Goal: Find contact information: Find contact information

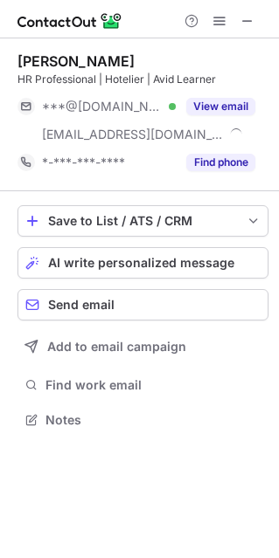
scroll to position [407, 279]
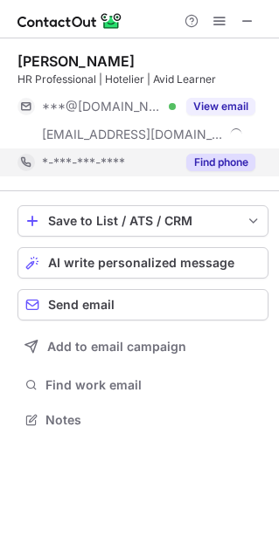
click at [220, 165] on button "Find phone" at bounding box center [220, 162] width 69 height 17
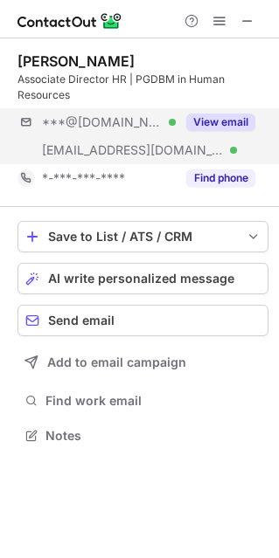
scroll to position [423, 279]
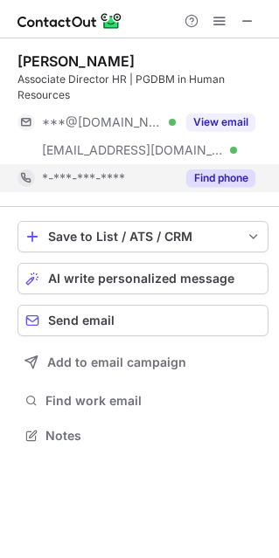
click at [218, 179] on button "Find phone" at bounding box center [220, 178] width 69 height 17
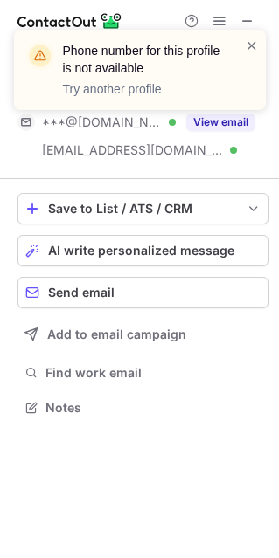
scroll to position [395, 279]
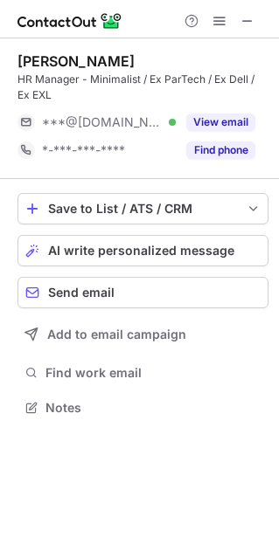
scroll to position [395, 279]
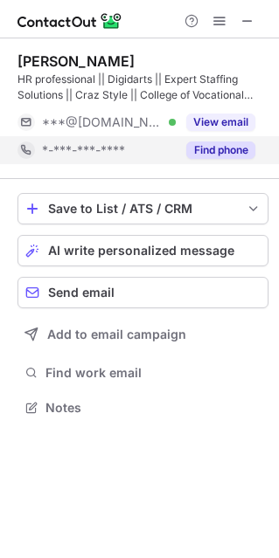
scroll to position [395, 279]
click at [214, 154] on button "Find phone" at bounding box center [220, 150] width 69 height 17
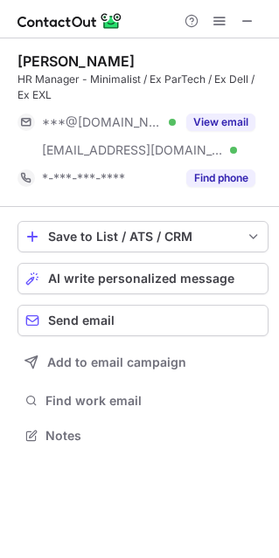
scroll to position [423, 279]
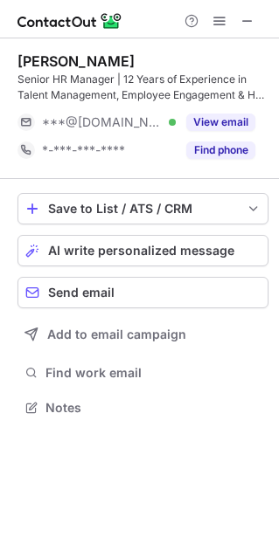
scroll to position [395, 279]
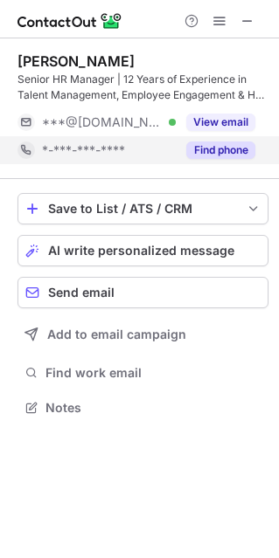
click at [226, 148] on button "Find phone" at bounding box center [220, 150] width 69 height 17
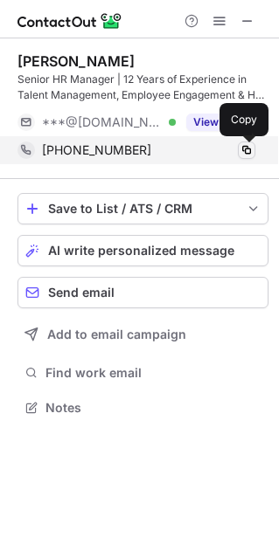
click at [244, 150] on span at bounding box center [246, 150] width 14 height 14
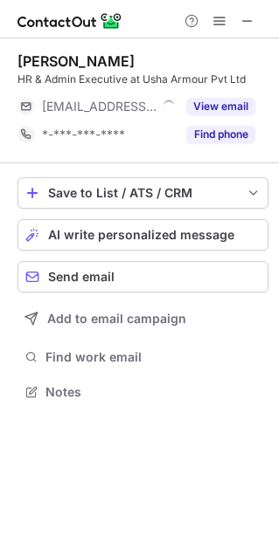
scroll to position [9, 9]
click at [249, 18] on span at bounding box center [247, 21] width 14 height 14
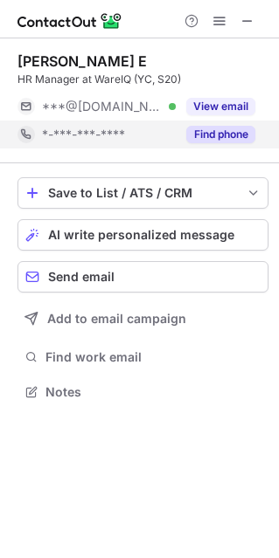
click at [232, 134] on button "Find phone" at bounding box center [220, 134] width 69 height 17
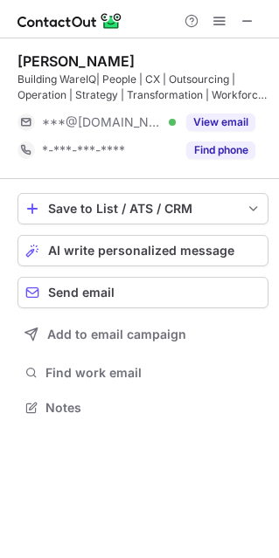
scroll to position [395, 279]
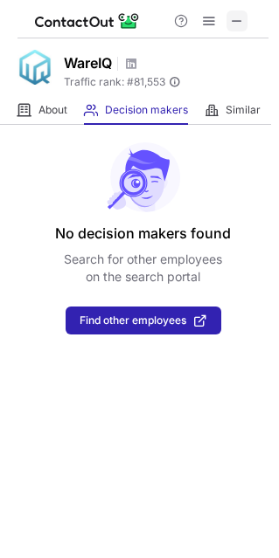
click at [243, 21] on span at bounding box center [237, 21] width 14 height 14
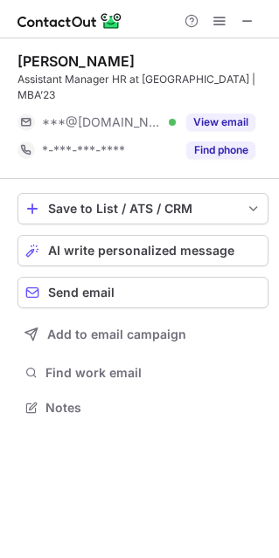
scroll to position [9, 9]
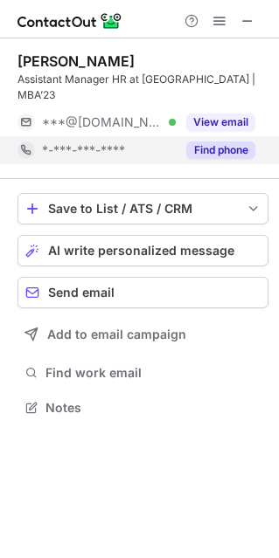
click at [245, 142] on button "Find phone" at bounding box center [220, 150] width 69 height 17
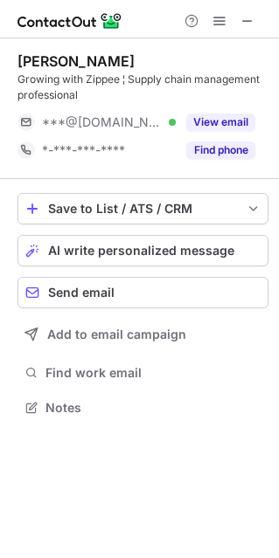
scroll to position [395, 279]
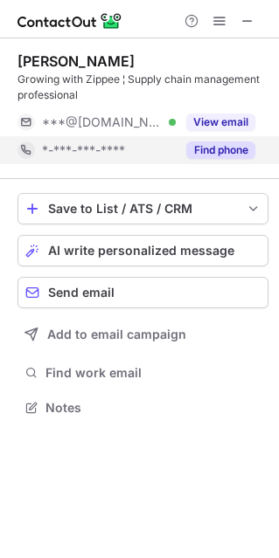
click at [206, 150] on button "Find phone" at bounding box center [220, 150] width 69 height 17
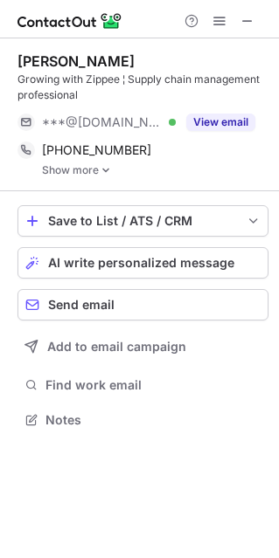
scroll to position [407, 279]
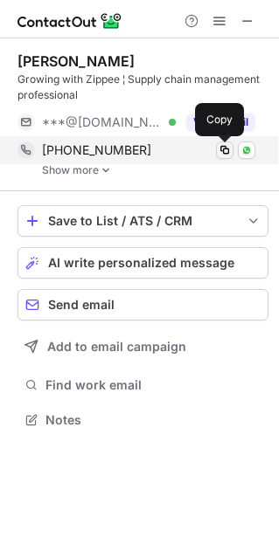
click at [232, 151] on button at bounding box center [224, 150] width 17 height 17
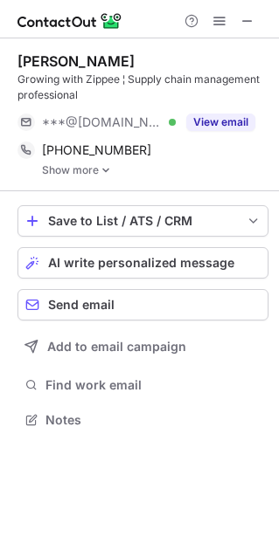
scroll to position [8, 9]
click at [247, 28] on span at bounding box center [247, 21] width 14 height 14
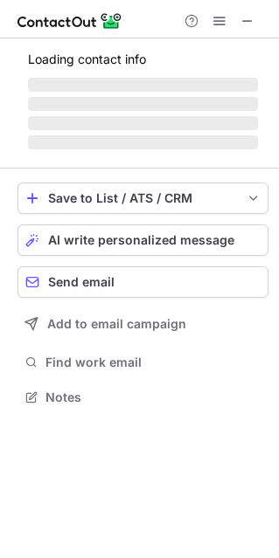
scroll to position [9, 9]
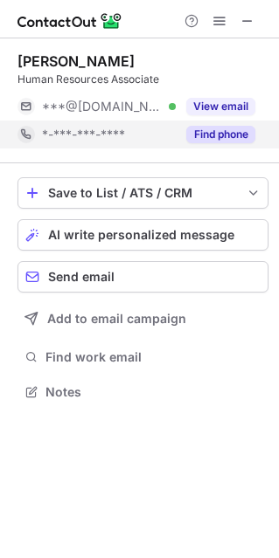
click at [223, 140] on button "Find phone" at bounding box center [220, 134] width 69 height 17
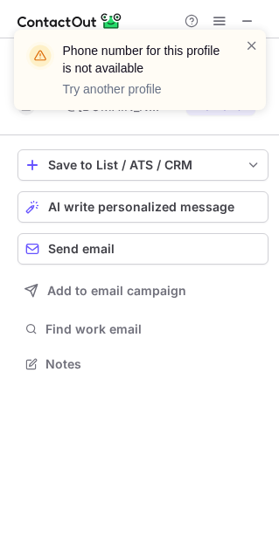
scroll to position [351, 279]
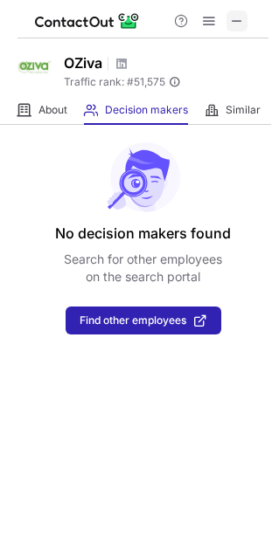
click at [237, 15] on span at bounding box center [237, 21] width 14 height 14
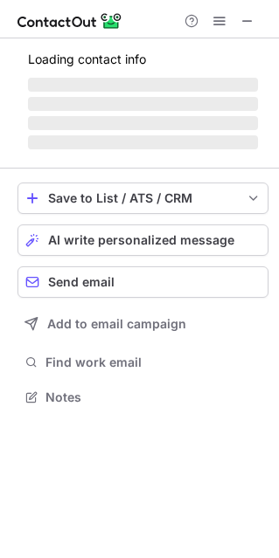
scroll to position [395, 279]
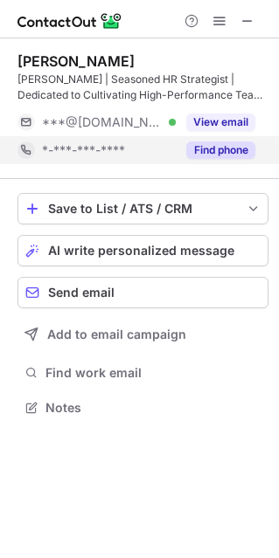
click at [201, 157] on div "[PERSON_NAME] | Seasoned HR Strategist | Dedicated to Cultivating High-Performa…" at bounding box center [142, 108] width 251 height 141
click at [202, 157] on button "Find phone" at bounding box center [220, 150] width 69 height 17
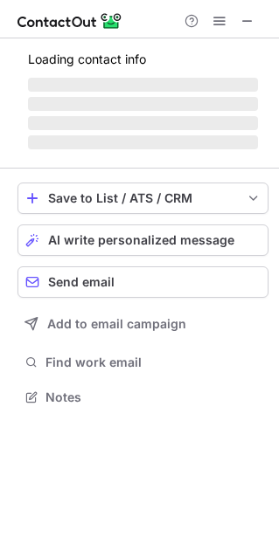
scroll to position [9, 9]
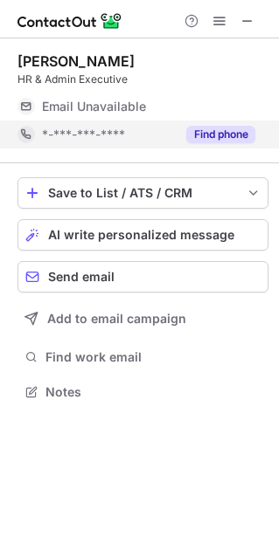
click at [235, 126] on button "Find phone" at bounding box center [220, 134] width 69 height 17
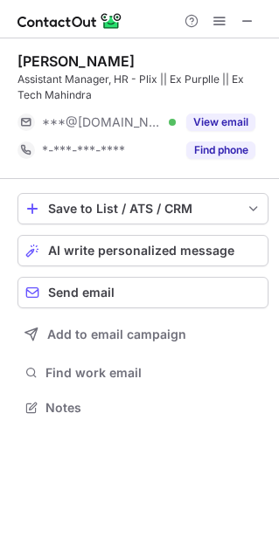
scroll to position [395, 279]
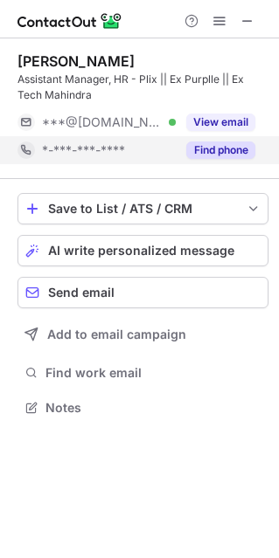
click at [226, 147] on button "Find phone" at bounding box center [220, 150] width 69 height 17
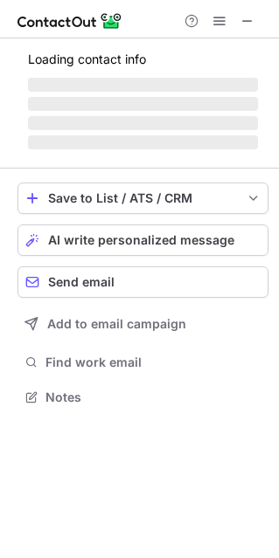
scroll to position [9, 9]
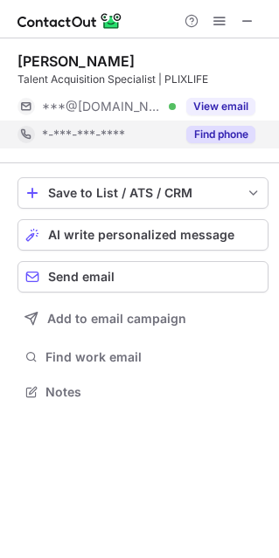
click at [211, 133] on button "Find phone" at bounding box center [220, 134] width 69 height 17
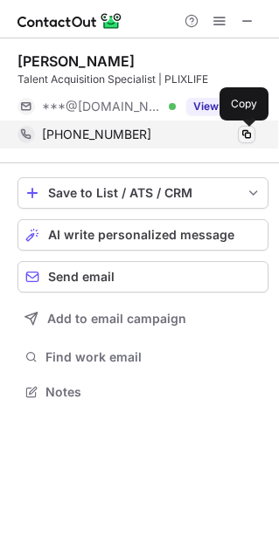
click at [245, 133] on span at bounding box center [246, 135] width 14 height 14
